Goal: Transaction & Acquisition: Purchase product/service

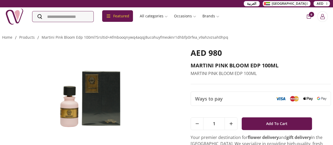
click at [76, 22] on div "Featured Accessories Cake Flower Kids All categories musk&bakhoor Healthy Home …" at bounding box center [113, 16] width 217 height 18
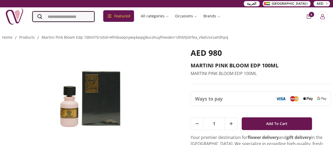
click at [86, 17] on input "Search" at bounding box center [63, 16] width 62 height 11
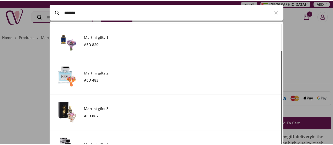
scroll to position [35, 0]
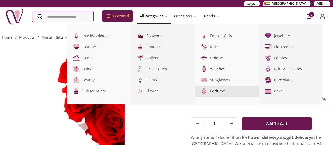
click at [241, 93] on link "Perfume" at bounding box center [227, 90] width 64 height 11
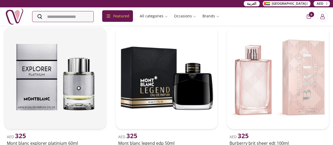
scroll to position [5122, 0]
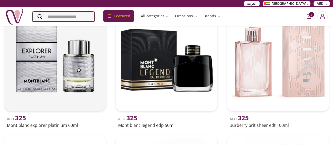
click at [58, 19] on input "Search" at bounding box center [63, 16] width 62 height 11
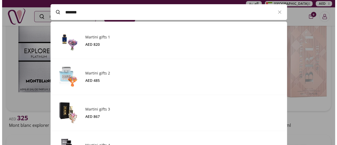
scroll to position [5173, 0]
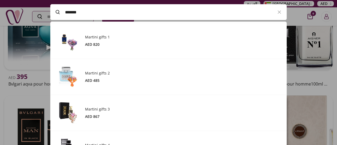
click at [58, 19] on label "*******" at bounding box center [160, 12] width 221 height 16
click at [58, 19] on input "Search" at bounding box center [62, 16] width 61 height 11
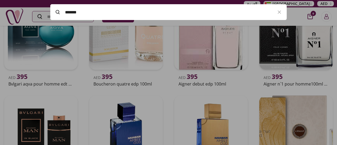
scroll to position [145, 236]
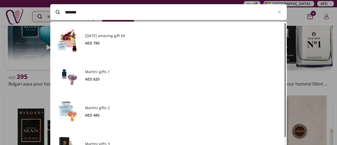
type input "*******"
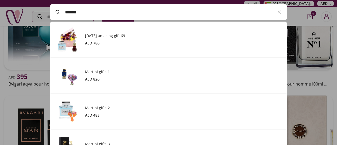
scroll to position [35, 0]
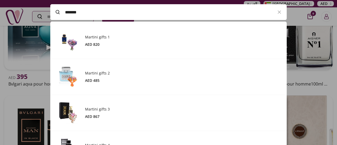
click at [0, 90] on div at bounding box center [168, 72] width 337 height 145
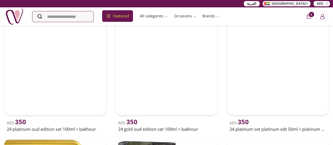
scroll to position [6069, 0]
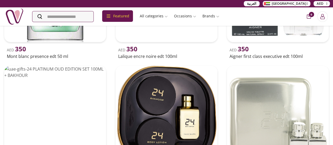
drag, startPoint x: 51, startPoint y: 73, endPoint x: 39, endPoint y: 75, distance: 11.8
drag, startPoint x: 39, startPoint y: 75, endPoint x: 11, endPoint y: 115, distance: 48.4
drag, startPoint x: 11, startPoint y: 115, endPoint x: 18, endPoint y: 115, distance: 7.1
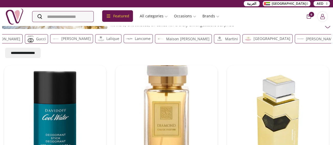
scroll to position [0, 0]
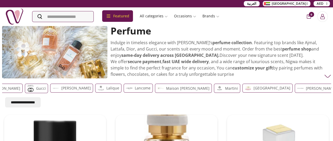
click at [213, 86] on div "Martini" at bounding box center [226, 88] width 26 height 9
